Goal: Use online tool/utility: Utilize a website feature to perform a specific function

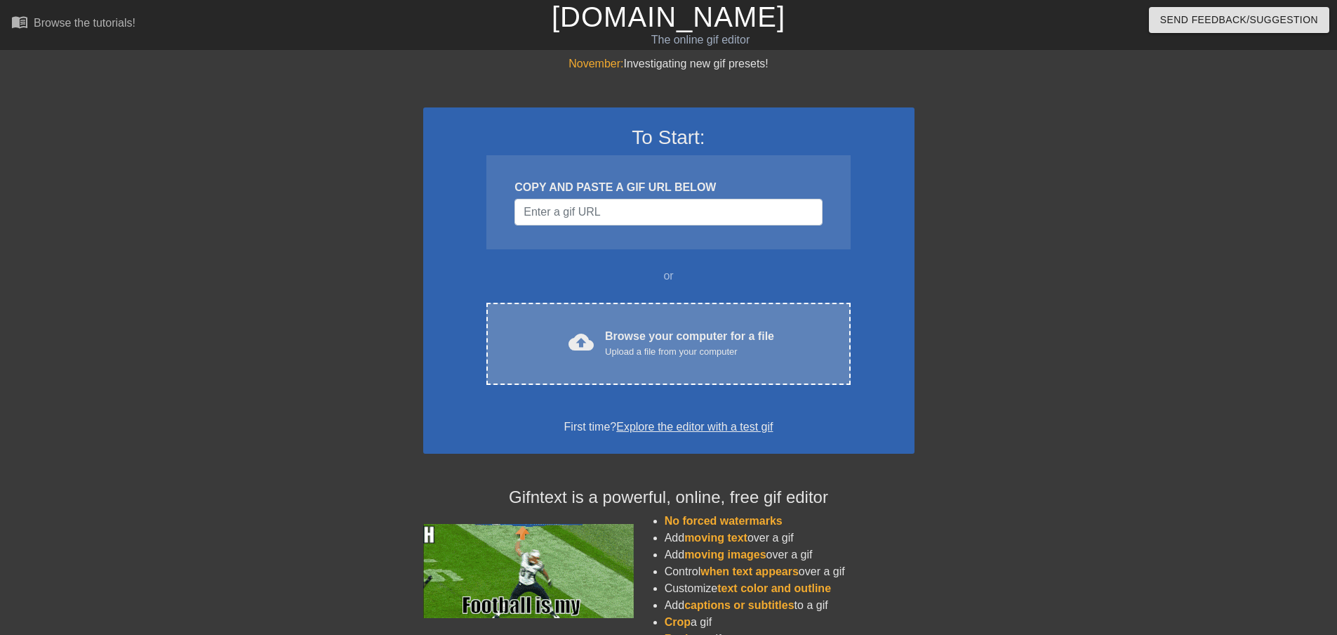
click at [773, 339] on div "Browse your computer for a file Upload a file from your computer" at bounding box center [689, 343] width 169 height 31
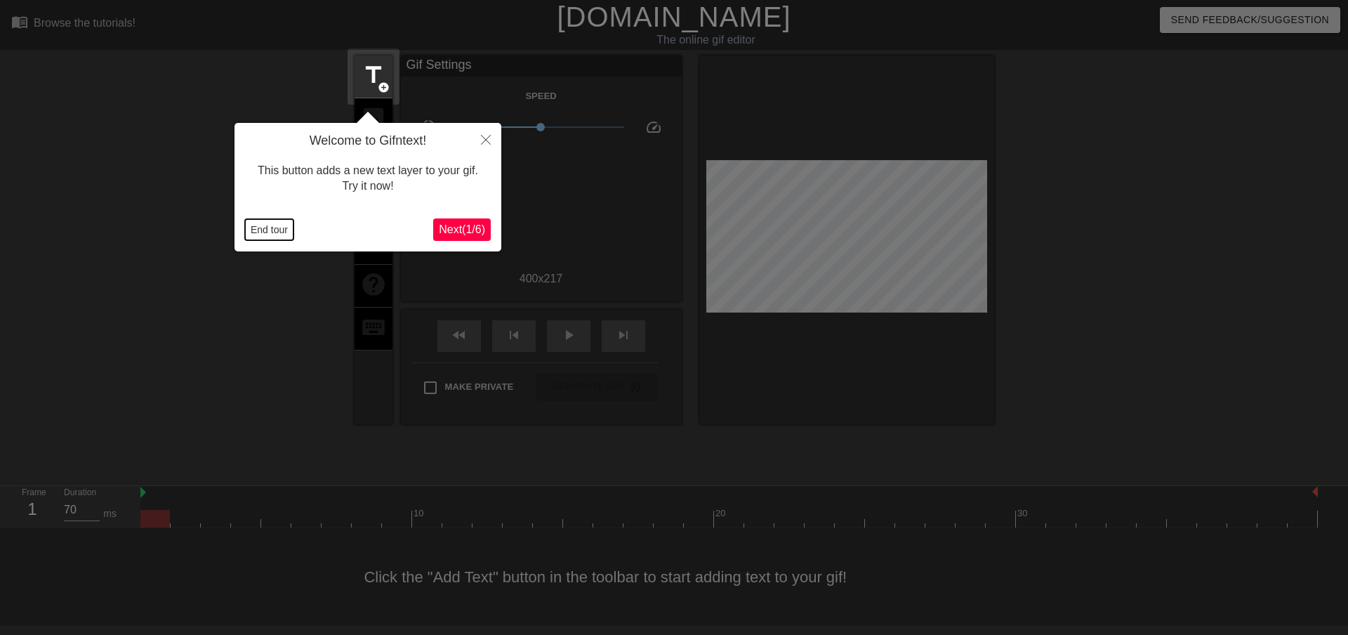
click at [277, 232] on button "End tour" at bounding box center [269, 229] width 48 height 21
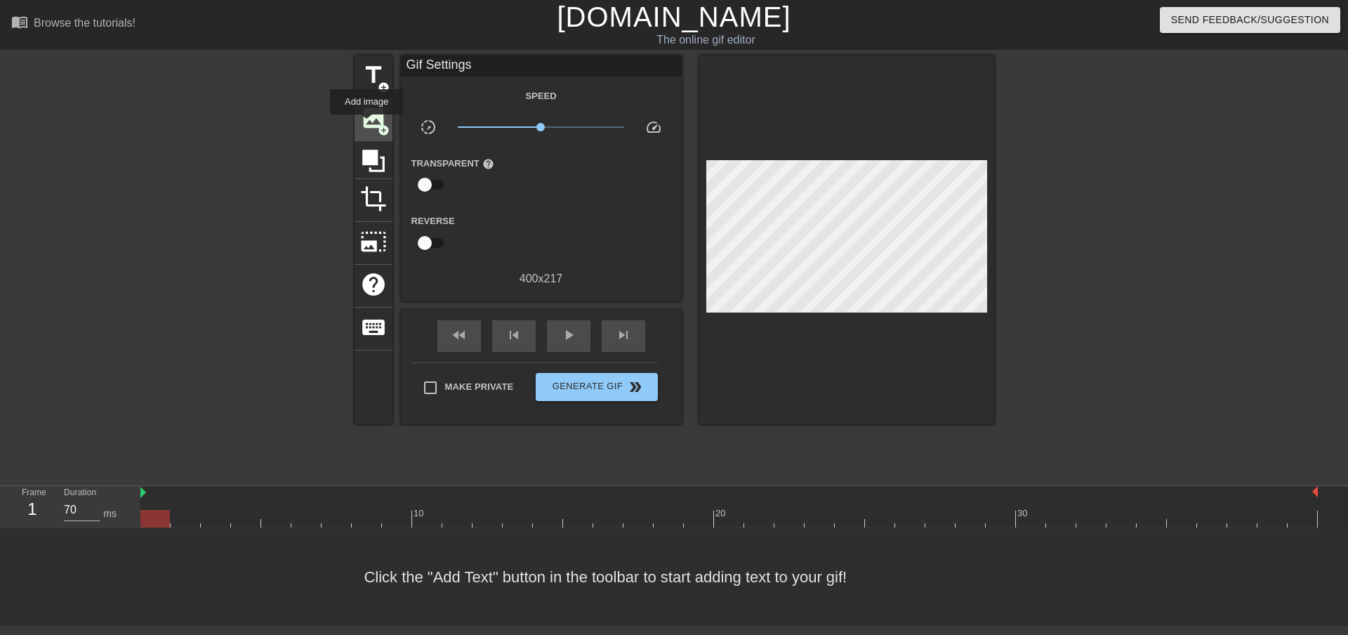
click at [366, 124] on span "image" at bounding box center [373, 118] width 27 height 27
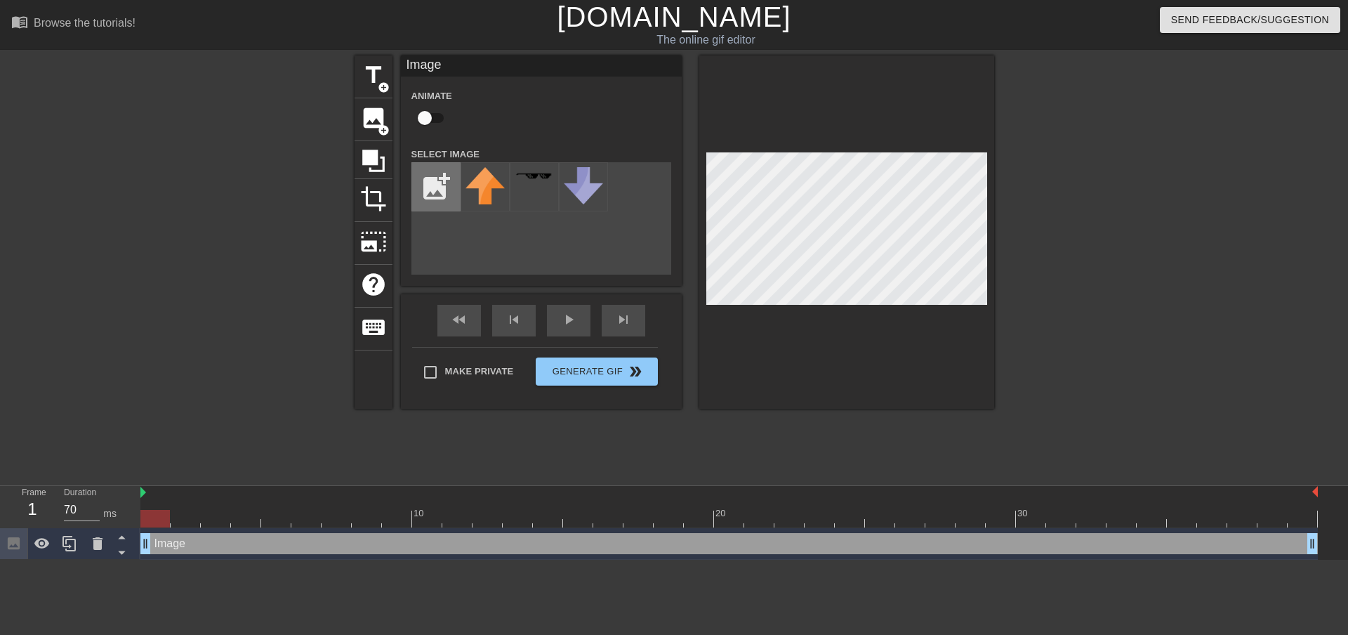
click at [430, 199] on input "file" at bounding box center [436, 187] width 48 height 48
type input "C:\fakepath\raceof.png"
click at [485, 187] on div at bounding box center [485, 186] width 49 height 49
click at [924, 348] on div at bounding box center [846, 231] width 295 height 353
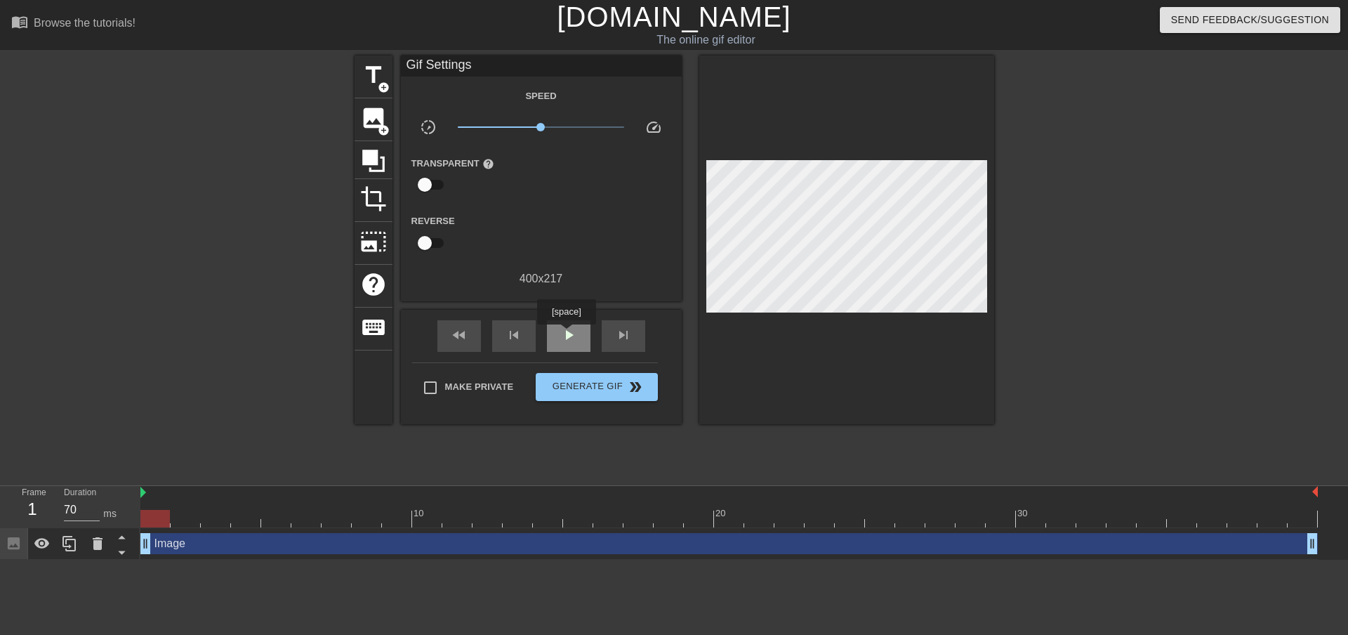
click at [566, 334] on span "play_arrow" at bounding box center [568, 334] width 17 height 17
type input "70"
click at [591, 382] on span "Generate Gif double_arrow" at bounding box center [596, 386] width 110 height 17
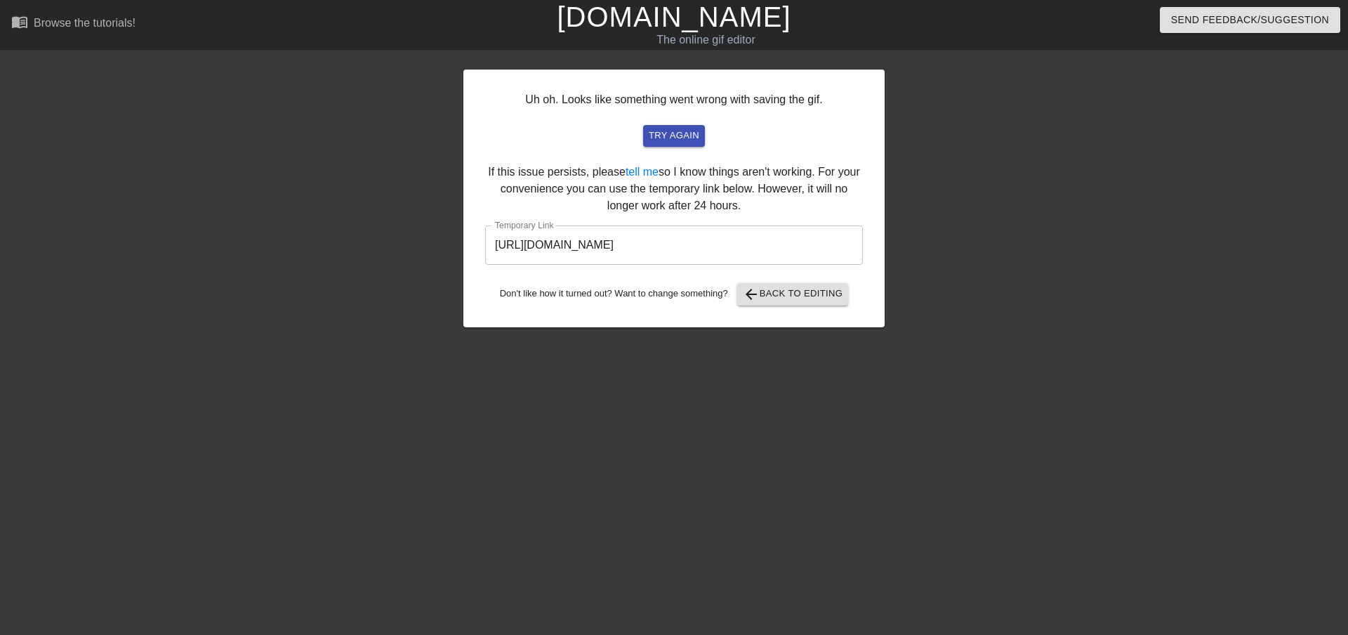
click at [789, 249] on input "[URL][DOMAIN_NAME]" at bounding box center [674, 244] width 378 height 39
